Goal: Transaction & Acquisition: Book appointment/travel/reservation

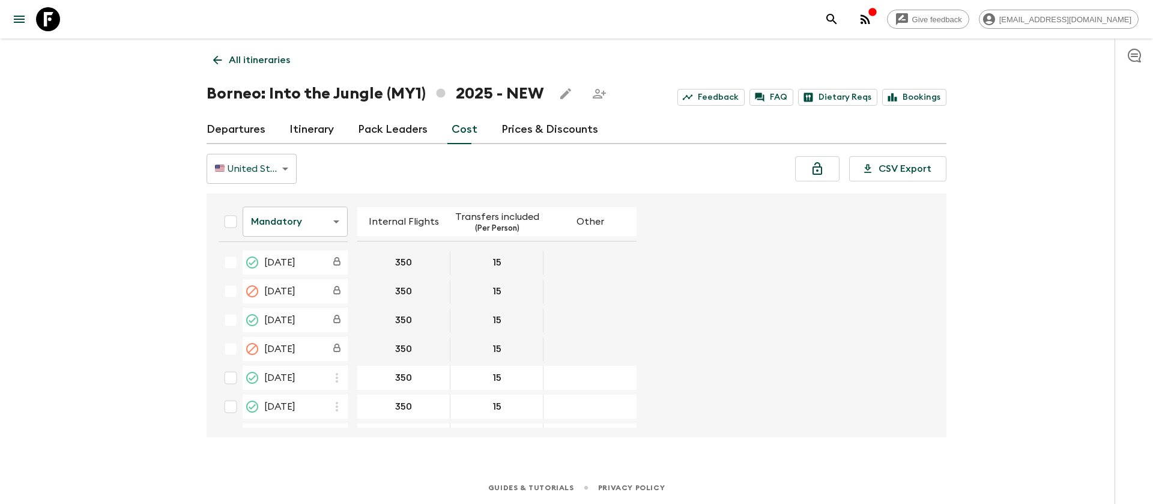
click at [43, 19] on icon at bounding box center [48, 19] width 24 height 24
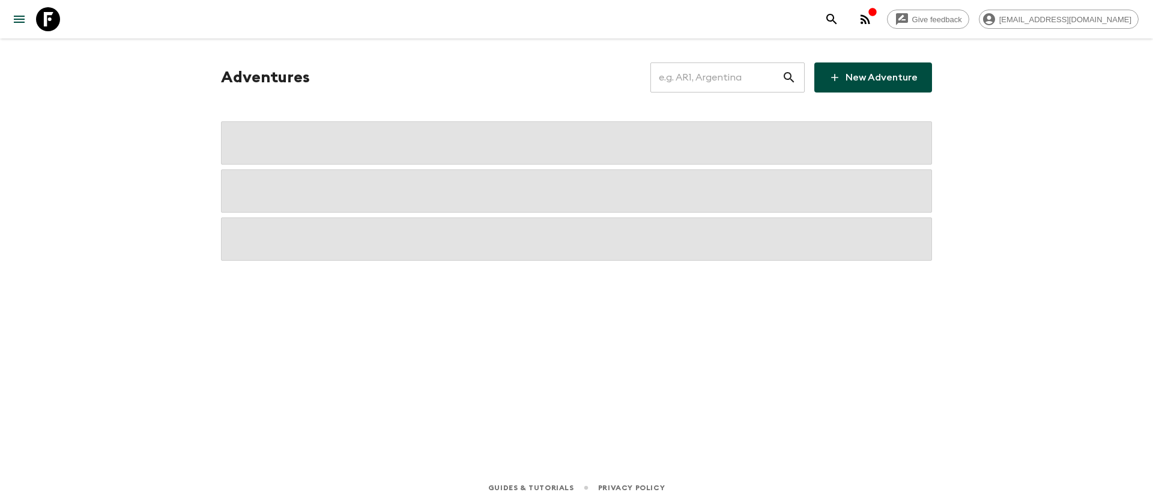
click at [720, 81] on input "text" at bounding box center [716, 78] width 132 height 34
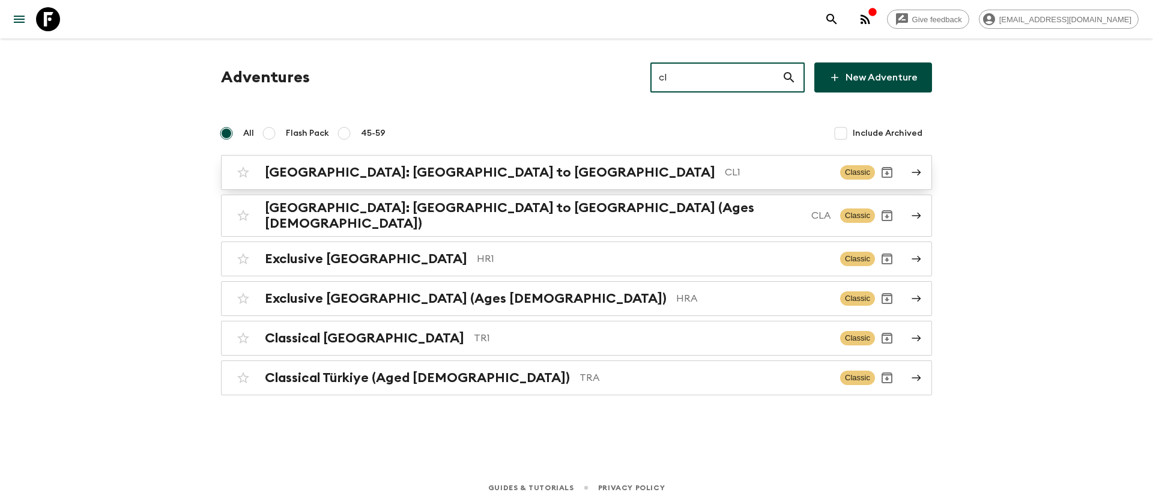
type input "cl"
click at [725, 174] on p "CL1" at bounding box center [778, 172] width 106 height 14
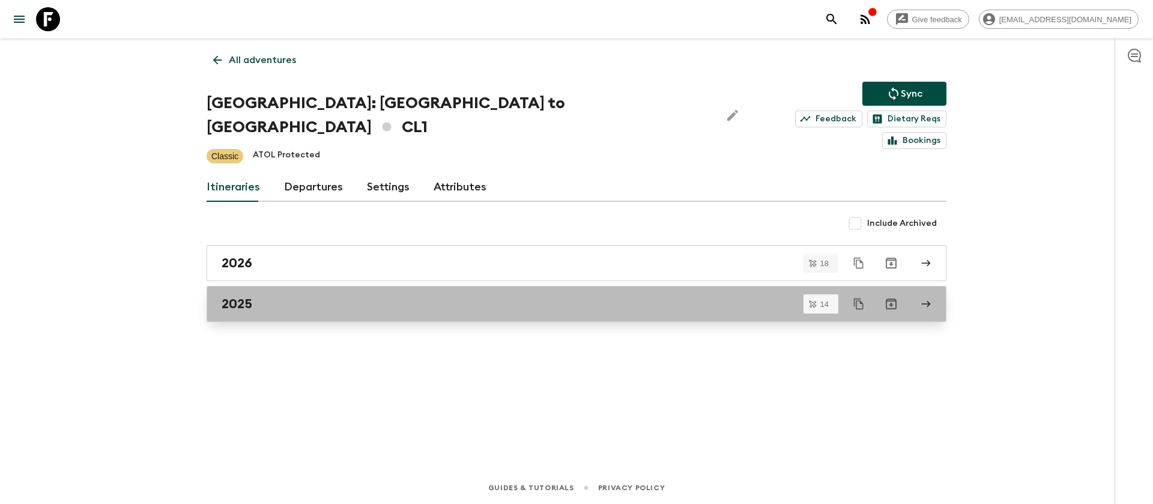
click at [235, 296] on h2 "2025" at bounding box center [237, 304] width 31 height 16
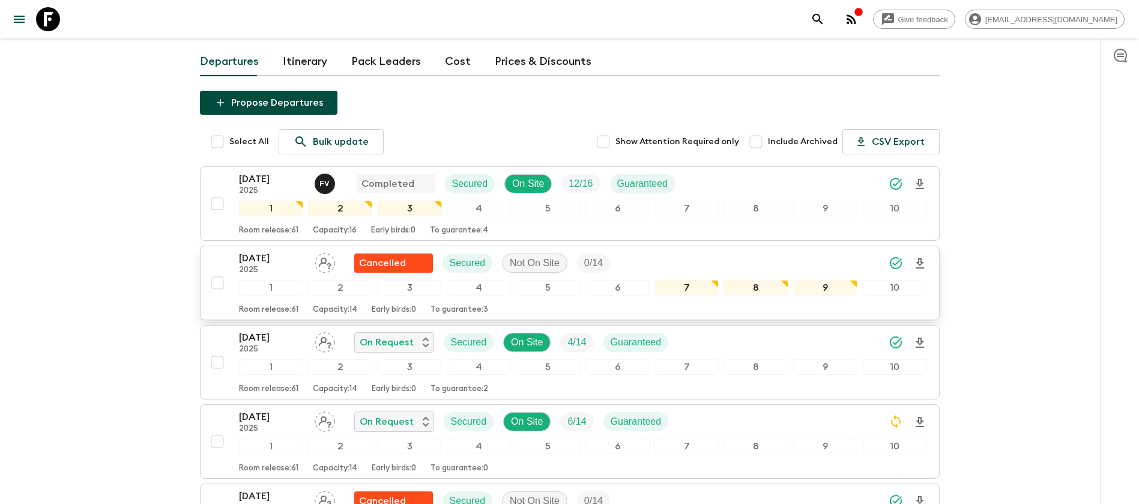
scroll to position [180, 0]
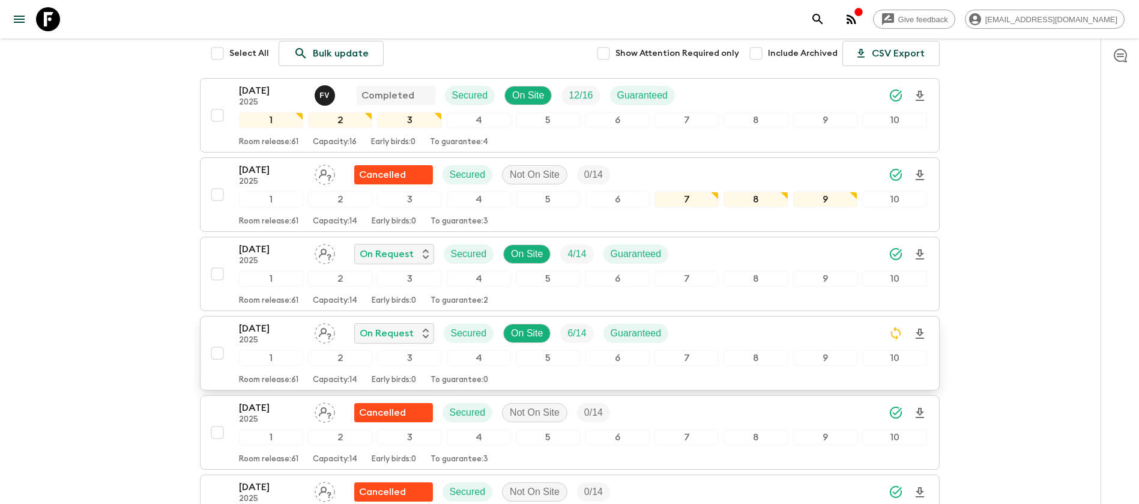
click at [259, 321] on p "[DATE]" at bounding box center [272, 328] width 66 height 14
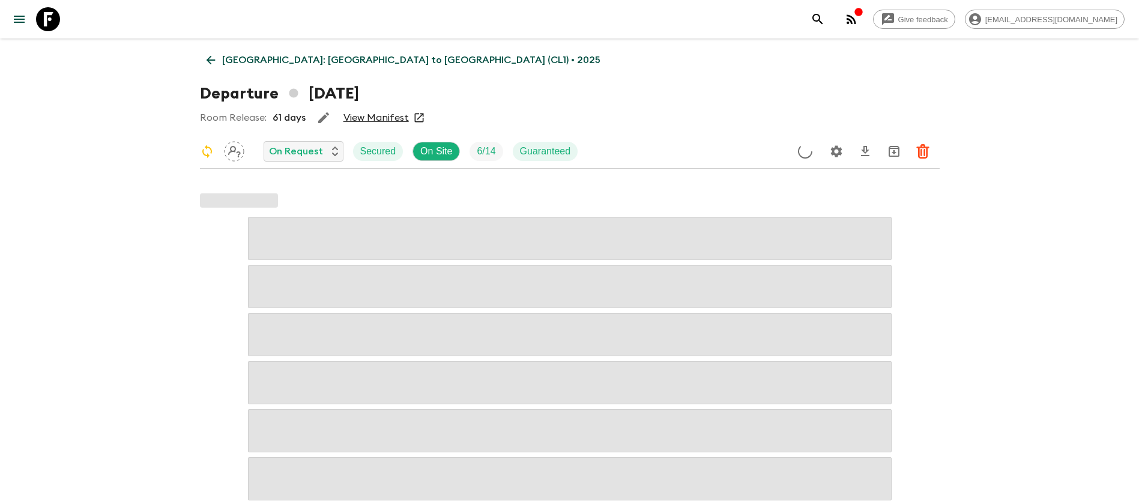
click at [392, 115] on link "View Manifest" at bounding box center [376, 118] width 65 height 12
